Goal: Ask a question

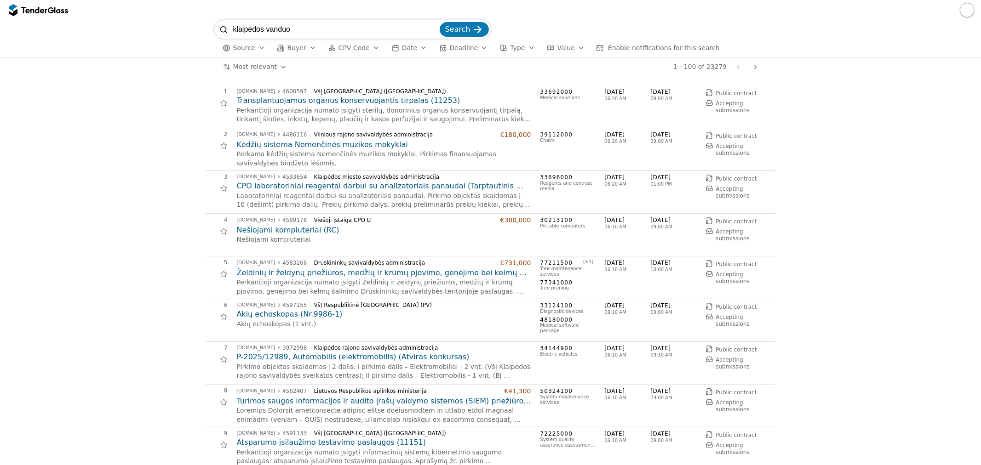
type input "klaipėdos vanduo"
click at [439, 22] on button "Search" at bounding box center [463, 29] width 49 height 15
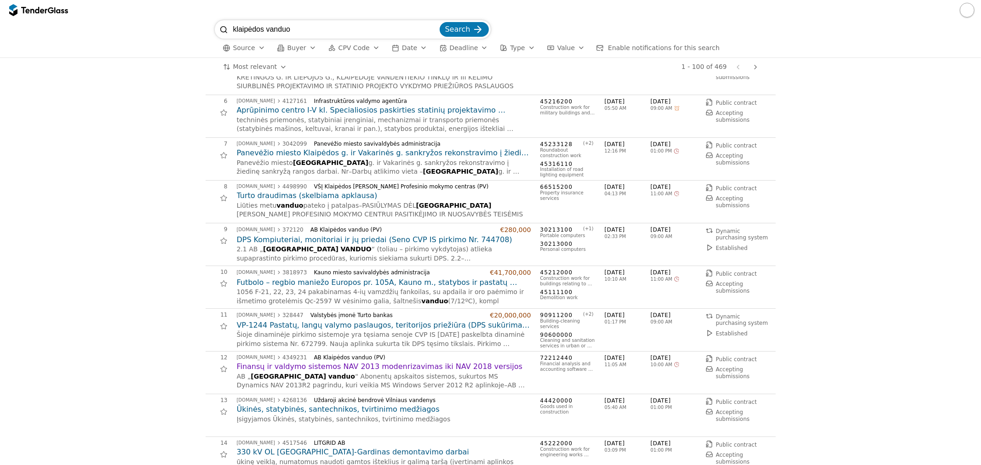
scroll to position [255, 0]
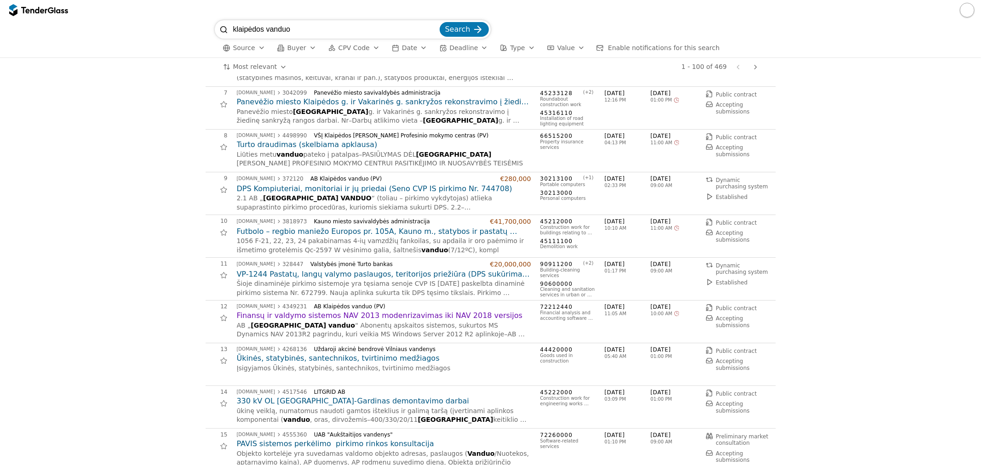
click at [373, 315] on h2 "Finansų ir valdymo sistemos NAV 2013 modenrizavimas iki NAV 2018 versijos" at bounding box center [384, 316] width 294 height 10
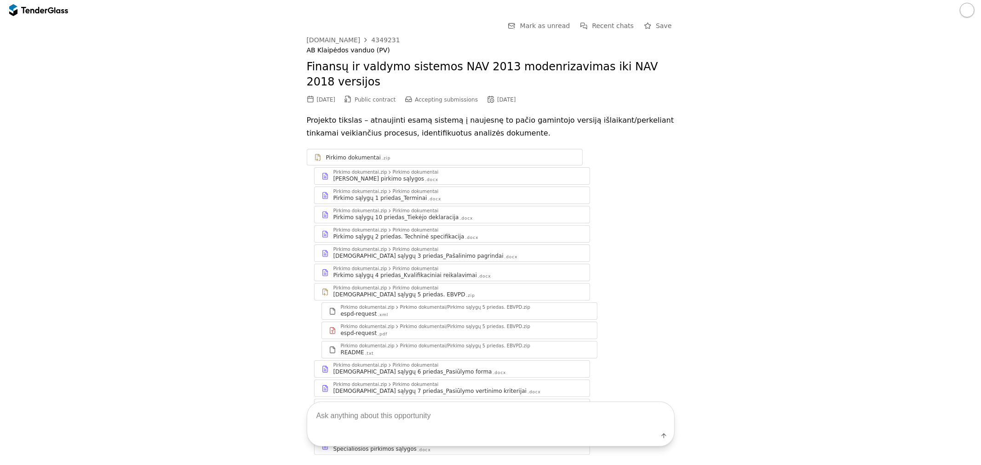
click at [351, 418] on textarea at bounding box center [490, 416] width 367 height 27
type textarea "kas teikiama su pasiūlymu?"
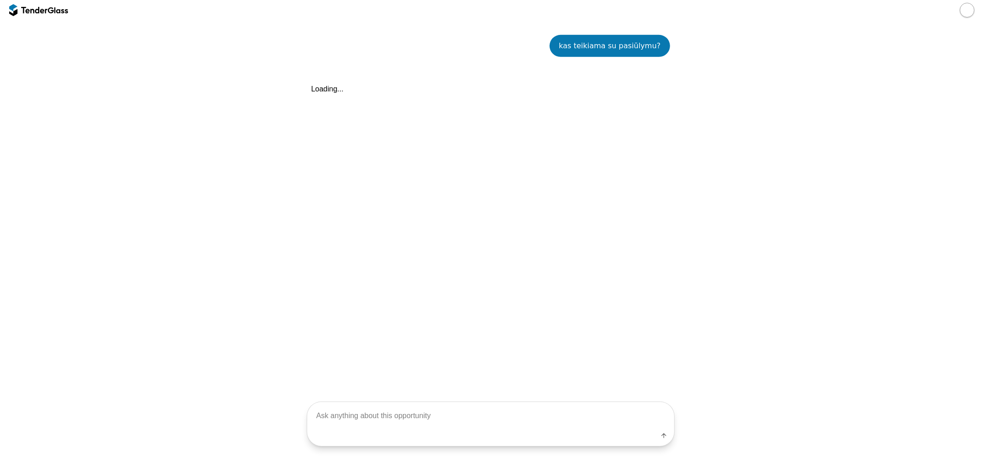
scroll to position [449, 0]
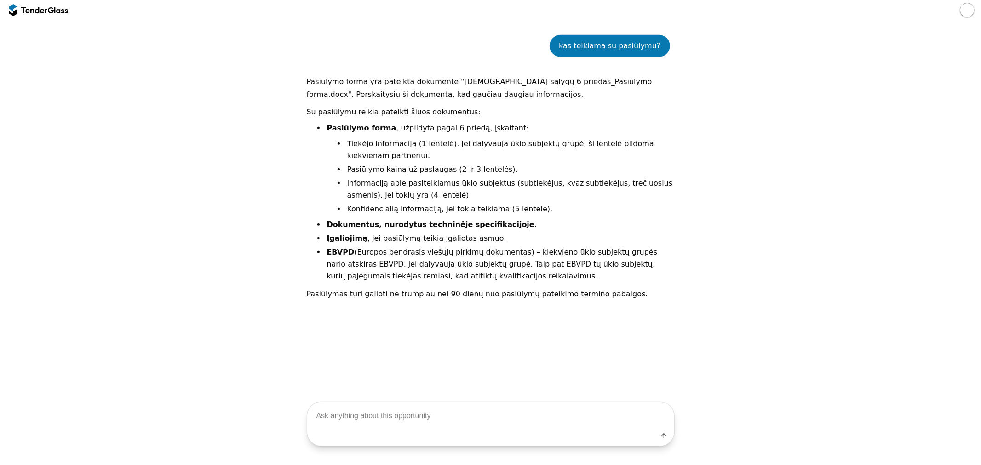
click at [466, 422] on textarea at bounding box center [490, 415] width 367 height 27
type textarea "pagal techninę specifikacija kokius dokumentus reikia pateikti prie pasiūlymo?"
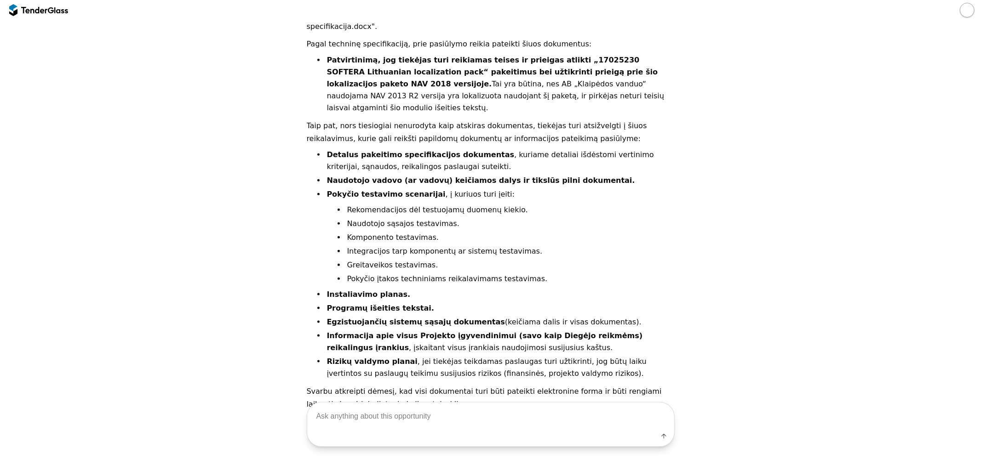
scroll to position [839, 0]
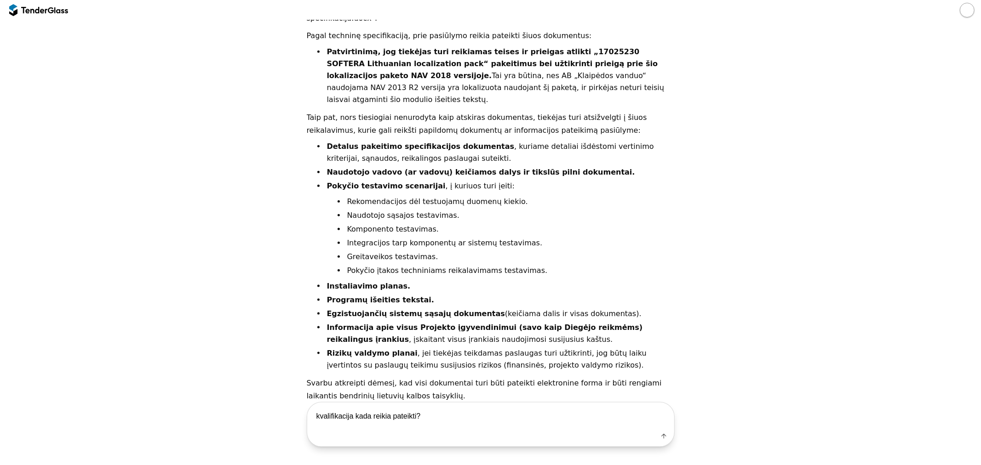
type textarea "kvalifikacija kada reikia pateikti?"
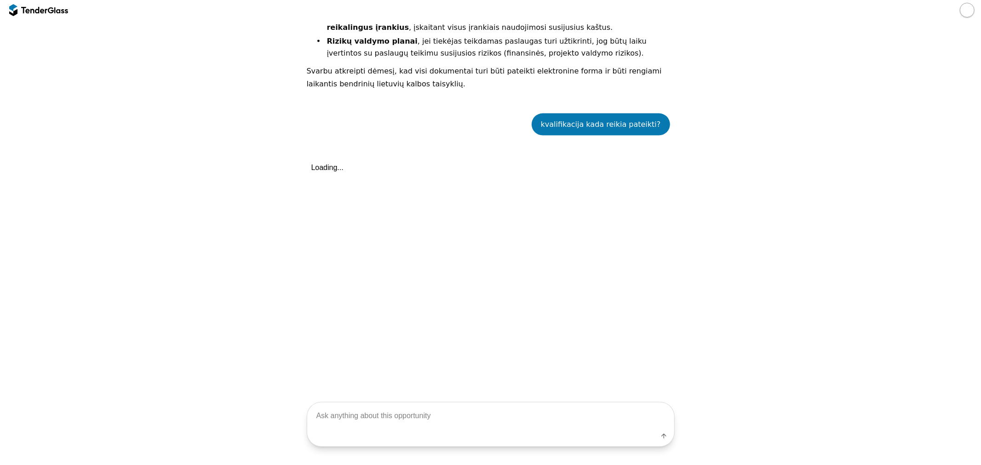
scroll to position [1205, 0]
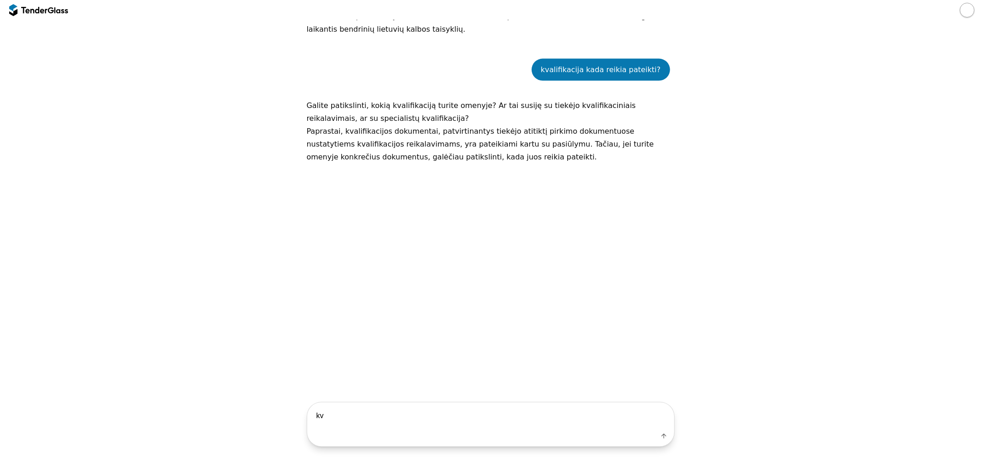
type textarea "k"
type textarea "abu"
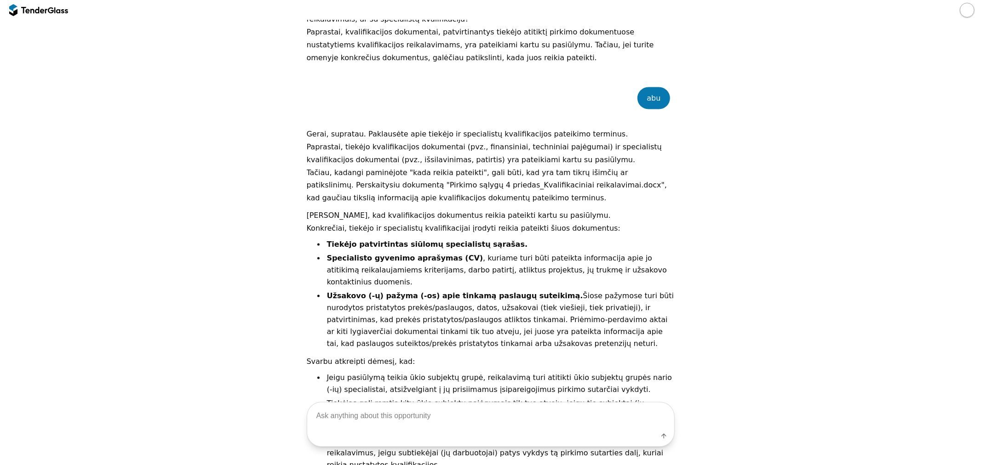
scroll to position [1306, 0]
click at [586, 251] on li "Specialisto gyvenimo aprašymas (CV) , kuriame turi būti pateikta informacija ap…" at bounding box center [499, 269] width 349 height 36
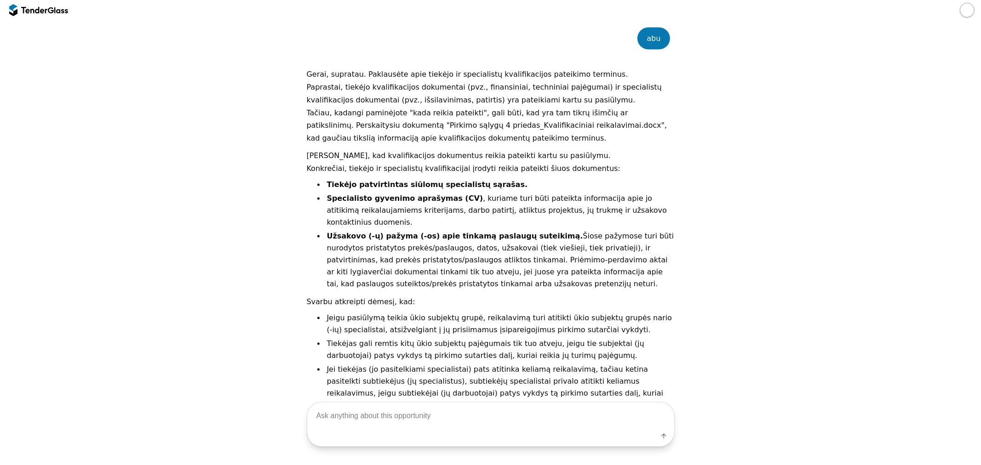
scroll to position [1381, 0]
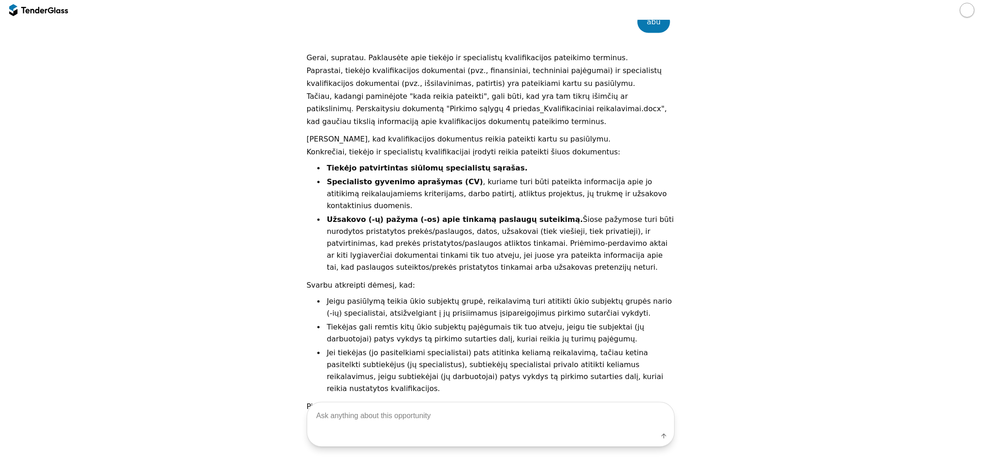
click at [402, 403] on textarea at bounding box center [490, 416] width 367 height 27
type textarea "tai kvalifikaciniai reikalavimai ir dokumentai kuriuo metu pateikiami?"
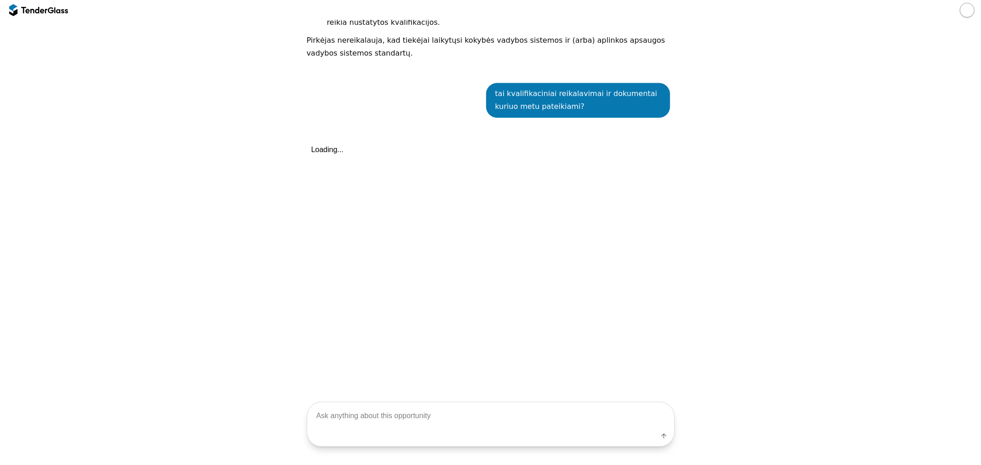
scroll to position [1748, 0]
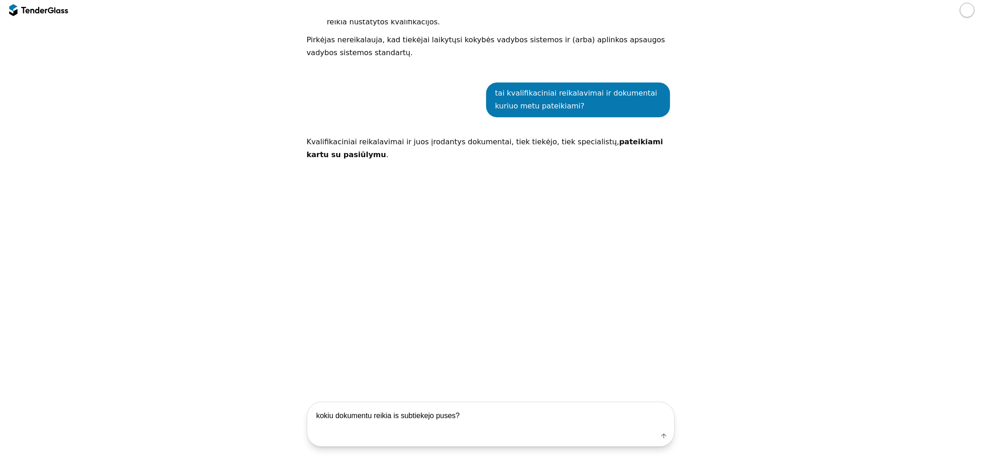
type textarea "kokiu dokumentu reikia is subtiekejo puses?"
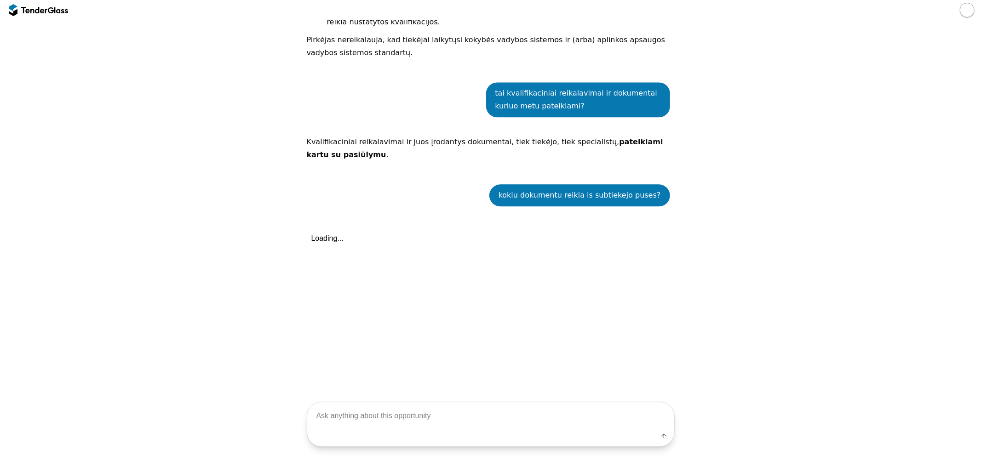
scroll to position [1850, 0]
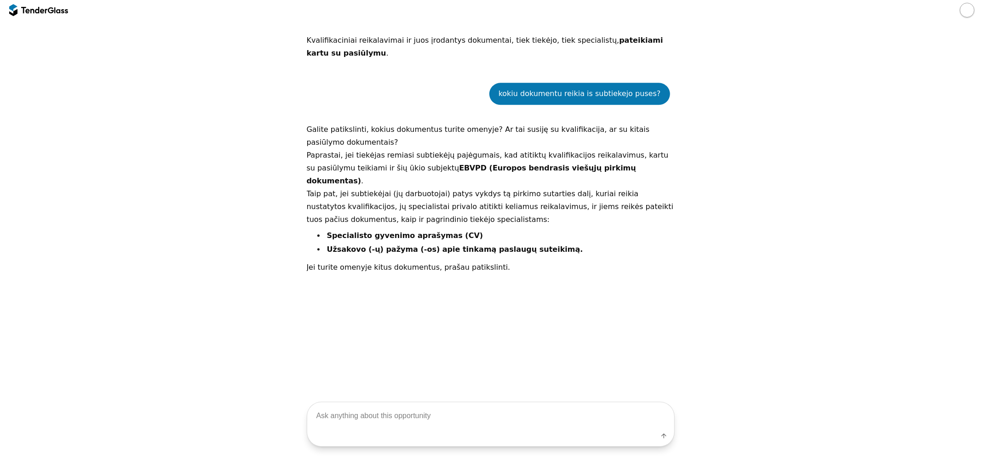
click at [383, 416] on textarea at bounding box center [490, 416] width 367 height 27
type textarea "Su visais dokumentais"
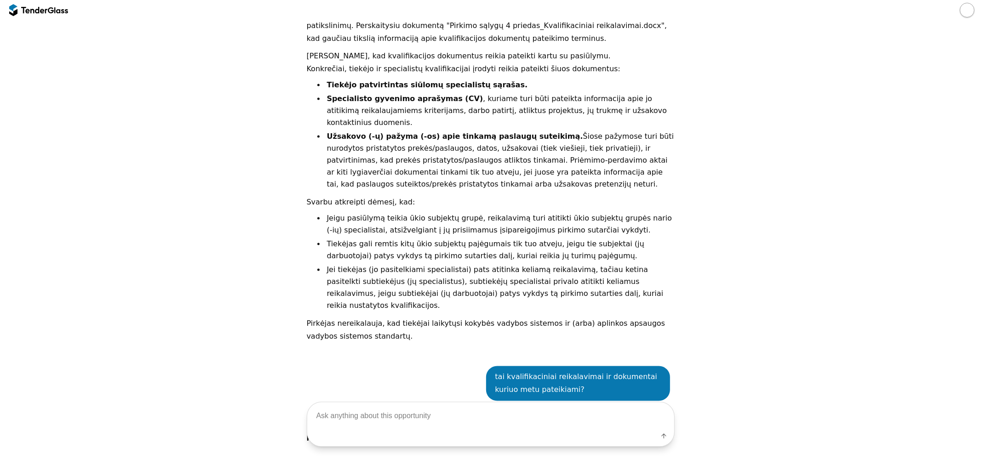
scroll to position [1464, 0]
